Goal: Find specific page/section: Find specific page/section

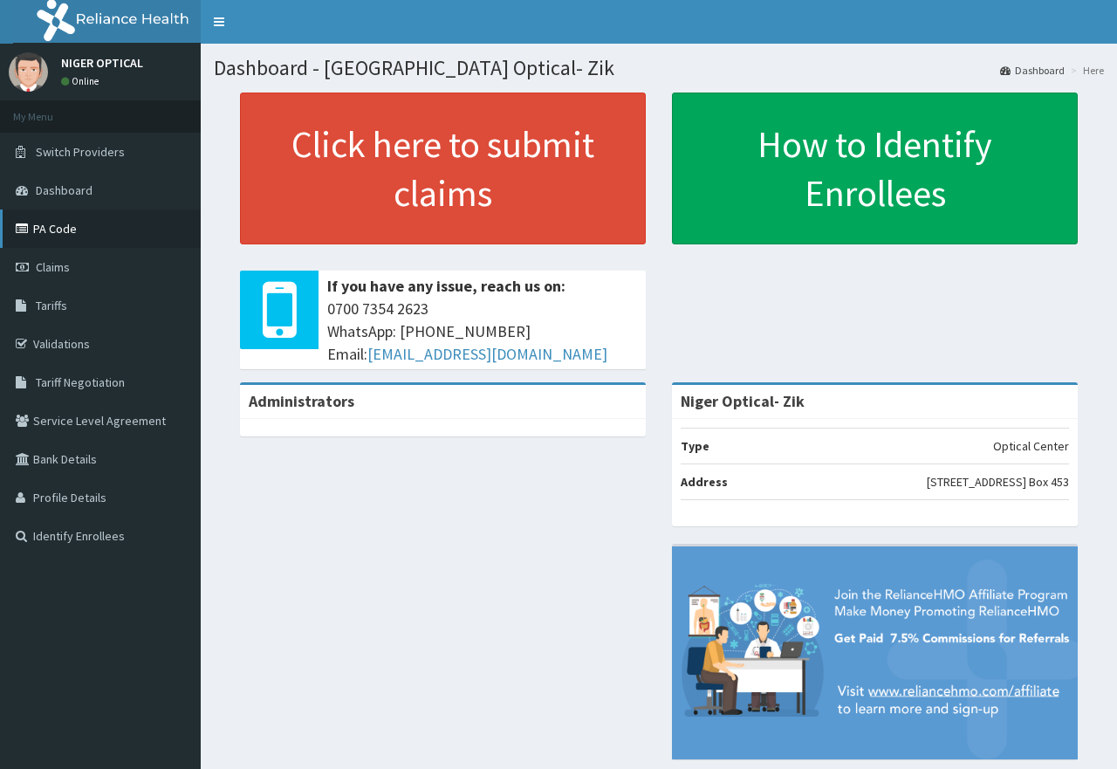
click at [67, 224] on link "PA Code" at bounding box center [100, 228] width 201 height 38
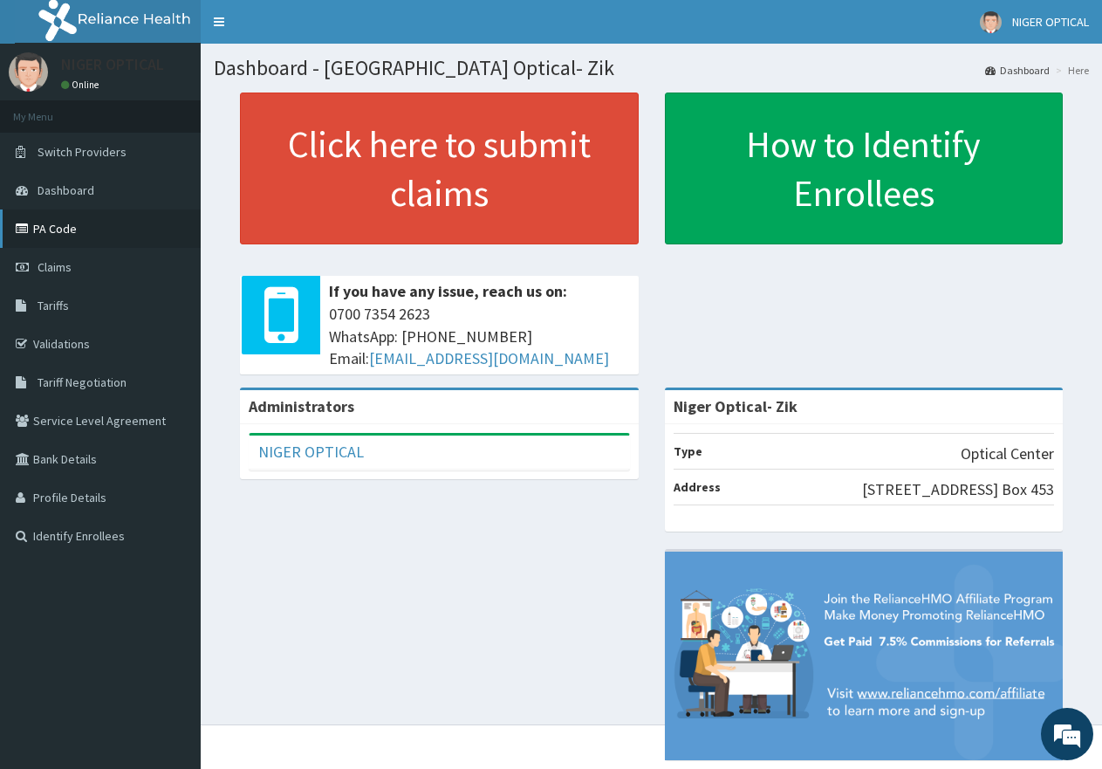
click at [27, 230] on icon at bounding box center [24, 228] width 17 height 12
